Goal: Information Seeking & Learning: Understand process/instructions

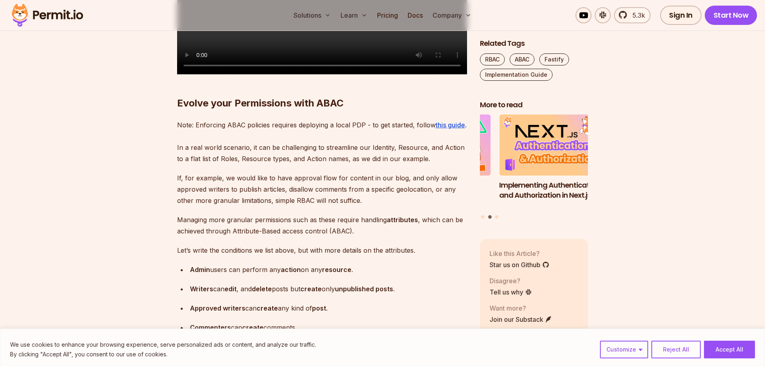
scroll to position [3254, 0]
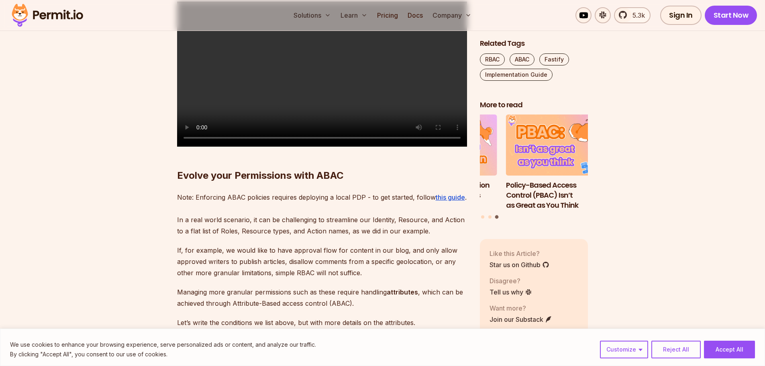
drag, startPoint x: 353, startPoint y: 267, endPoint x: 189, endPoint y: 268, distance: 163.9
copy code "fastify. addHook ( 'preHandler' , withPermitMiddleware);⁠"
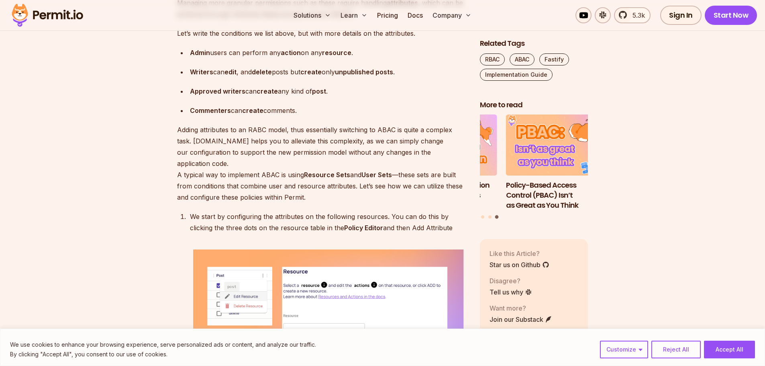
scroll to position [3326, 0]
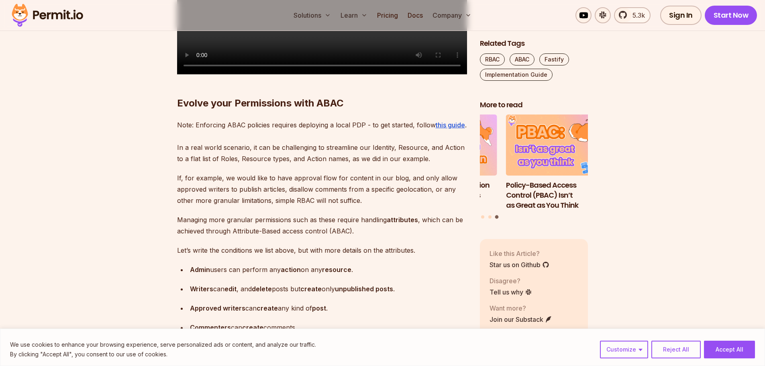
drag, startPoint x: 347, startPoint y: 196, endPoint x: 177, endPoint y: 197, distance: 170.3
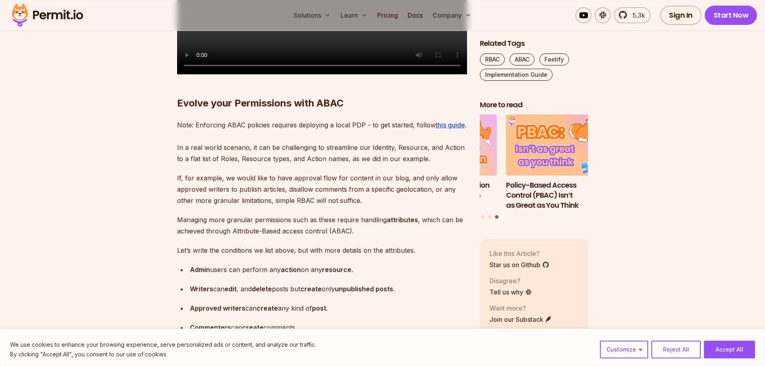
copy span "preHandler"
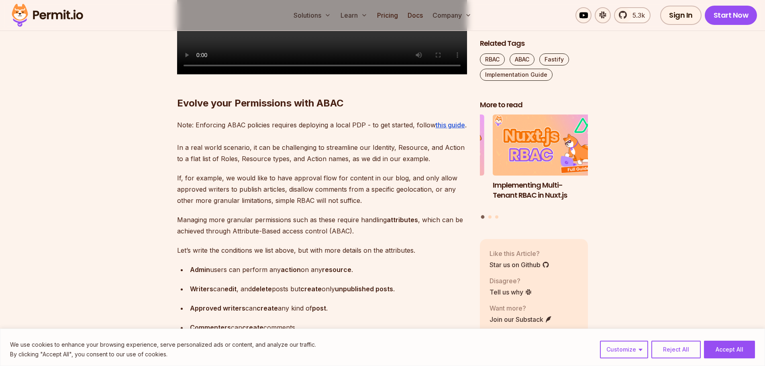
copy code "withPermitMiddleware"
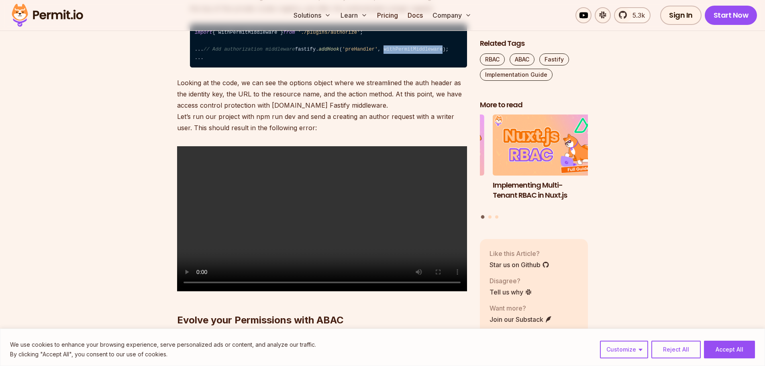
scroll to position [0, 0]
